Goal: Task Accomplishment & Management: Manage account settings

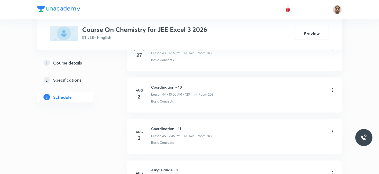
scroll to position [2822, 0]
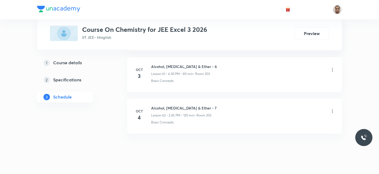
click at [179, 106] on h6 "Alcohol, Phenol & Ether - 7" at bounding box center [183, 109] width 65 height 6
copy h6 "Alcohol, Phenol & Ether - 7"
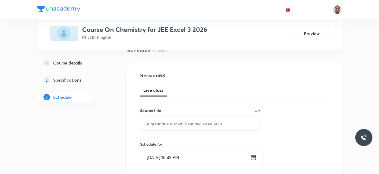
scroll to position [89, 0]
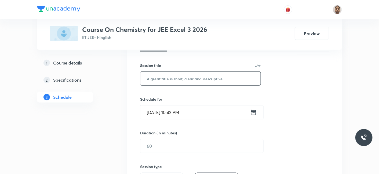
click at [197, 82] on input "text" at bounding box center [200, 79] width 120 height 14
paste input "Alcohol, Phenol & Ether - 7"
type input "Alcohol, Phenol & Ether - 8"
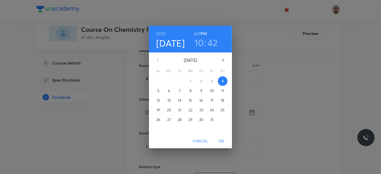
click at [158, 91] on p "5" at bounding box center [158, 90] width 2 height 5
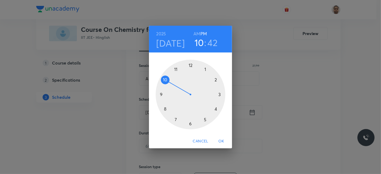
click at [165, 80] on div at bounding box center [191, 95] width 70 height 70
click at [194, 32] on h6 "AM" at bounding box center [197, 34] width 7 height 8
drag, startPoint x: 166, startPoint y: 101, endPoint x: 191, endPoint y: 68, distance: 41.0
click at [191, 68] on div at bounding box center [191, 95] width 70 height 70
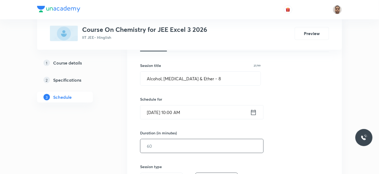
click at [174, 145] on input "text" at bounding box center [201, 146] width 123 height 14
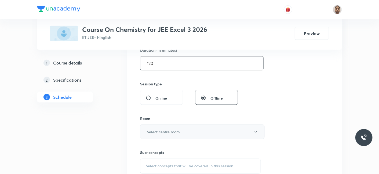
scroll to position [179, 0]
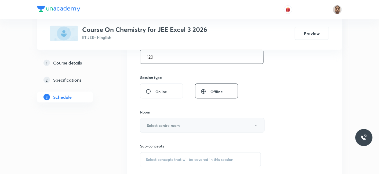
type input "120"
click at [159, 127] on h6 "Select centre room" at bounding box center [163, 126] width 33 height 6
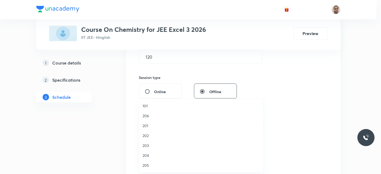
click at [151, 142] on li "203" at bounding box center [201, 146] width 124 height 10
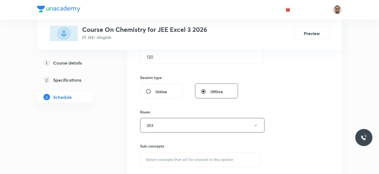
scroll to position [238, 0]
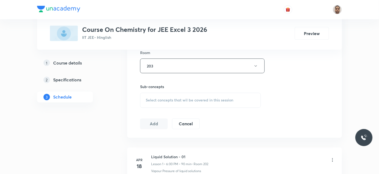
click at [162, 96] on div "Select concepts that wil be covered in this session" at bounding box center [200, 100] width 121 height 15
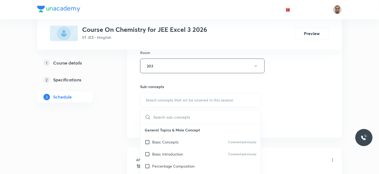
click at [161, 140] on p "Basic Concepts" at bounding box center [165, 143] width 26 height 6
checkbox input "true"
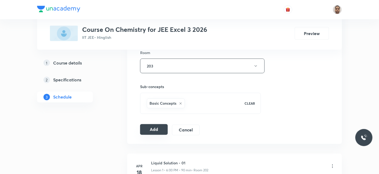
click at [156, 131] on button "Add" at bounding box center [154, 129] width 28 height 11
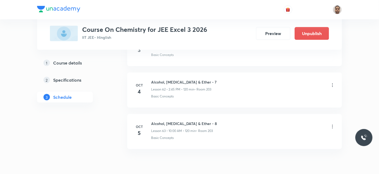
scroll to position [2618, 0]
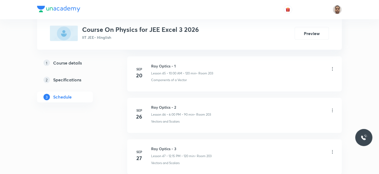
scroll to position [2284, 0]
click at [168, 104] on h6 "Ray Optics - 5" at bounding box center [181, 107] width 61 height 6
copy h6 "Ray Optics - 5"
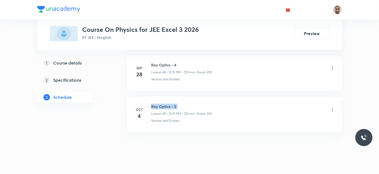
copy h6 "Ray Optics - 5"
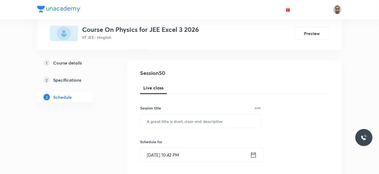
scroll to position [46, 0]
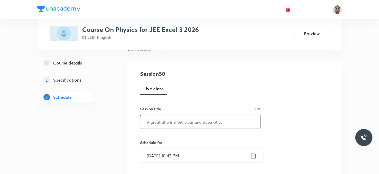
click at [189, 123] on input "text" at bounding box center [200, 122] width 120 height 14
paste input "Ray Optics - 5"
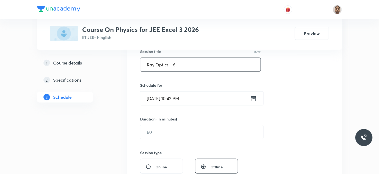
scroll to position [105, 0]
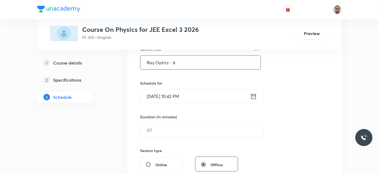
type input "Ray Optics - 6"
click at [162, 100] on input "[DATE] 10:42 PM" at bounding box center [195, 97] width 110 height 14
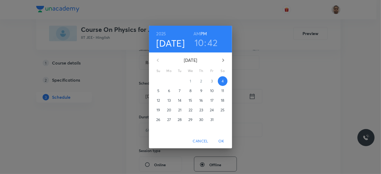
click at [160, 91] on span "5" at bounding box center [159, 90] width 10 height 5
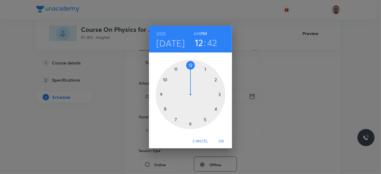
drag, startPoint x: 163, startPoint y: 80, endPoint x: 188, endPoint y: 73, distance: 26.1
click at [188, 73] on div at bounding box center [191, 95] width 70 height 70
drag, startPoint x: 188, startPoint y: 73, endPoint x: 222, endPoint y: 93, distance: 39.3
click at [222, 93] on div at bounding box center [191, 95] width 70 height 70
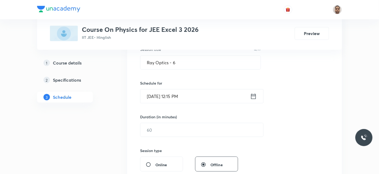
scroll to position [165, 0]
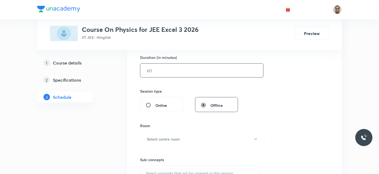
click at [155, 68] on input "text" at bounding box center [201, 71] width 123 height 14
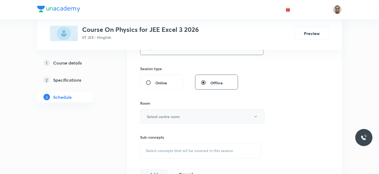
scroll to position [195, 0]
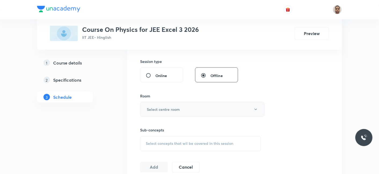
type input "120"
click at [160, 107] on h6 "Select centre room" at bounding box center [163, 110] width 33 height 6
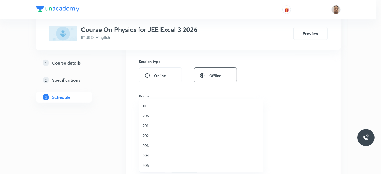
click at [148, 142] on li "203" at bounding box center [201, 146] width 124 height 10
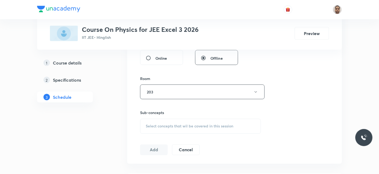
scroll to position [224, 0]
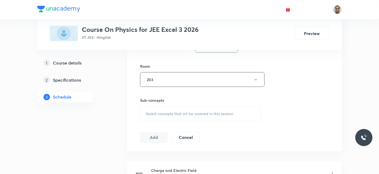
click at [159, 110] on div "Select concepts that wil be covered in this session" at bounding box center [200, 114] width 121 height 15
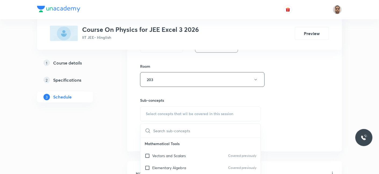
click at [155, 153] on p "Vectors and Scalars" at bounding box center [169, 156] width 34 height 6
checkbox input "true"
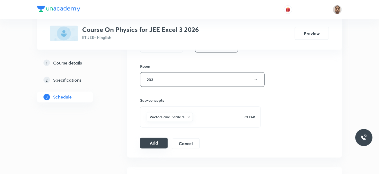
click at [149, 144] on button "Add" at bounding box center [154, 143] width 28 height 11
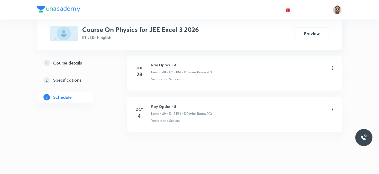
scroll to position [2038, 0]
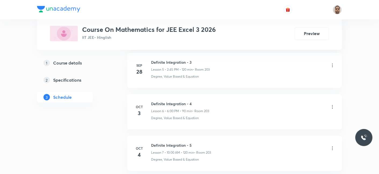
scroll to position [545, 0]
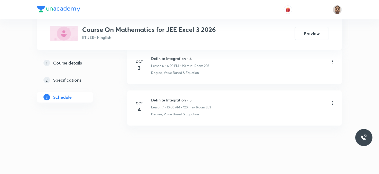
click at [179, 98] on h6 "Definite Integration - 5" at bounding box center [181, 100] width 60 height 6
copy h6 "Definite Integration - 5"
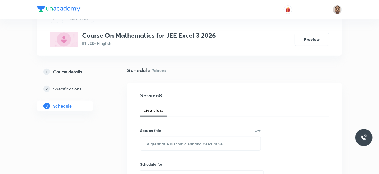
scroll to position [60, 0]
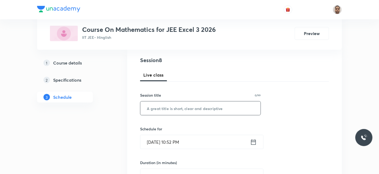
click at [181, 114] on input "text" at bounding box center [200, 109] width 120 height 14
paste input "Area Under Curve 1"
type input "Area Under Curve - 1"
click at [166, 143] on input "Oct 4, 2025, 10:52 PM" at bounding box center [195, 142] width 110 height 14
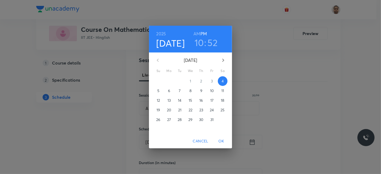
click at [158, 89] on p "5" at bounding box center [158, 90] width 2 height 5
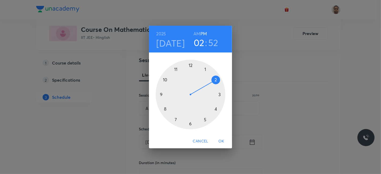
drag, startPoint x: 172, startPoint y: 77, endPoint x: 208, endPoint y: 81, distance: 36.7
click at [208, 81] on div at bounding box center [191, 95] width 70 height 70
drag, startPoint x: 168, startPoint y: 73, endPoint x: 164, endPoint y: 95, distance: 22.5
click at [164, 95] on div at bounding box center [191, 95] width 70 height 70
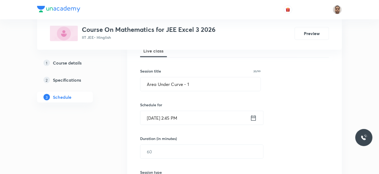
scroll to position [89, 0]
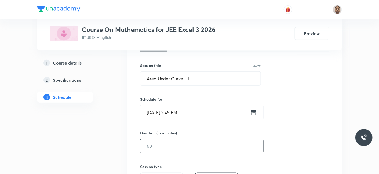
click at [161, 142] on input "text" at bounding box center [201, 146] width 123 height 14
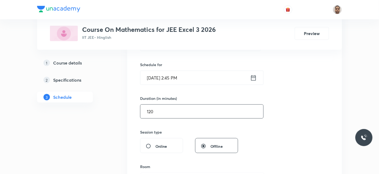
scroll to position [179, 0]
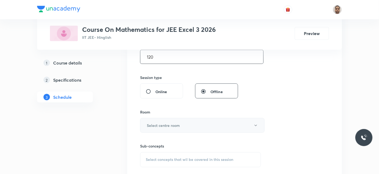
type input "120"
click at [163, 121] on button "Select centre room" at bounding box center [202, 125] width 124 height 15
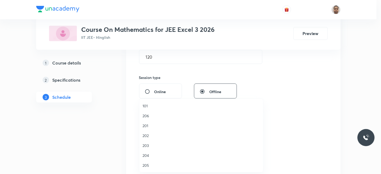
click at [148, 148] on span "203" at bounding box center [201, 146] width 117 height 6
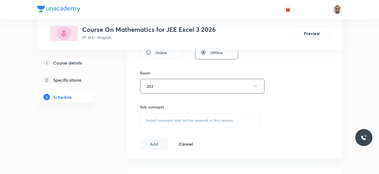
scroll to position [238, 0]
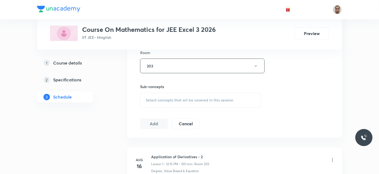
click at [164, 91] on div "Sub-concepts Select concepts that wil be covered in this session" at bounding box center [200, 96] width 121 height 24
click at [162, 102] on div "Select concepts that wil be covered in this session" at bounding box center [200, 100] width 121 height 15
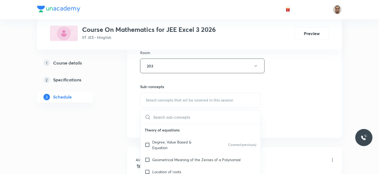
click at [156, 143] on p "Degree, Value Based & Equation" at bounding box center [179, 145] width 54 height 11
checkbox input "true"
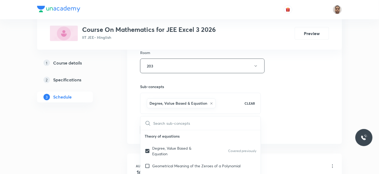
click at [109, 146] on div "1 Course details 2 Specifications 3 Schedule" at bounding box center [73, 166] width 73 height 627
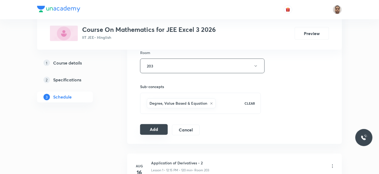
click at [147, 130] on button "Add" at bounding box center [154, 129] width 28 height 11
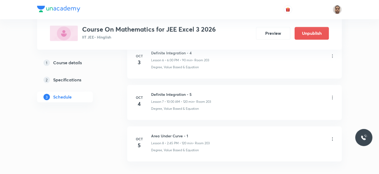
scroll to position [340, 0]
